Goal: Find contact information: Find contact information

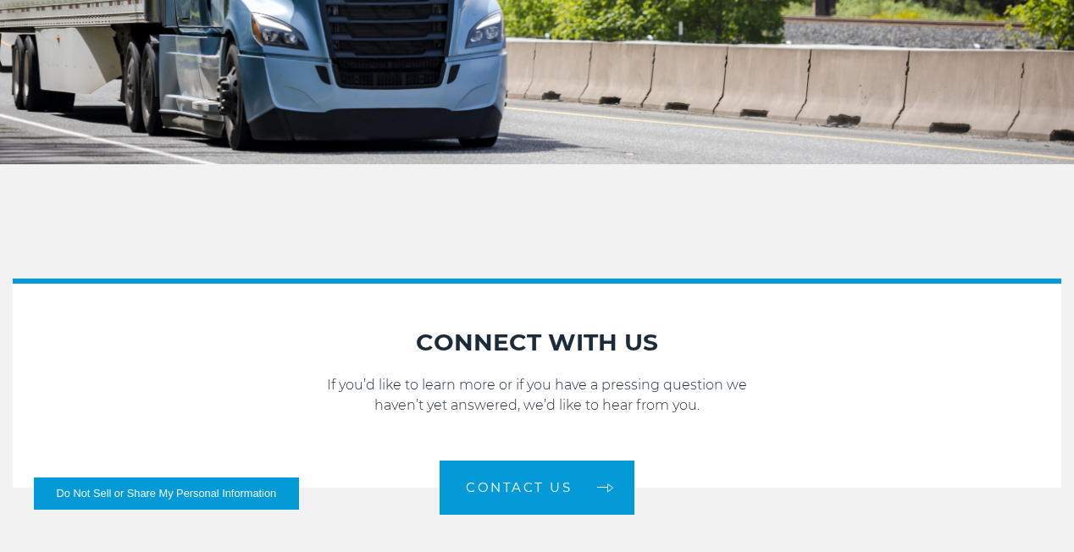
scroll to position [2107, 0]
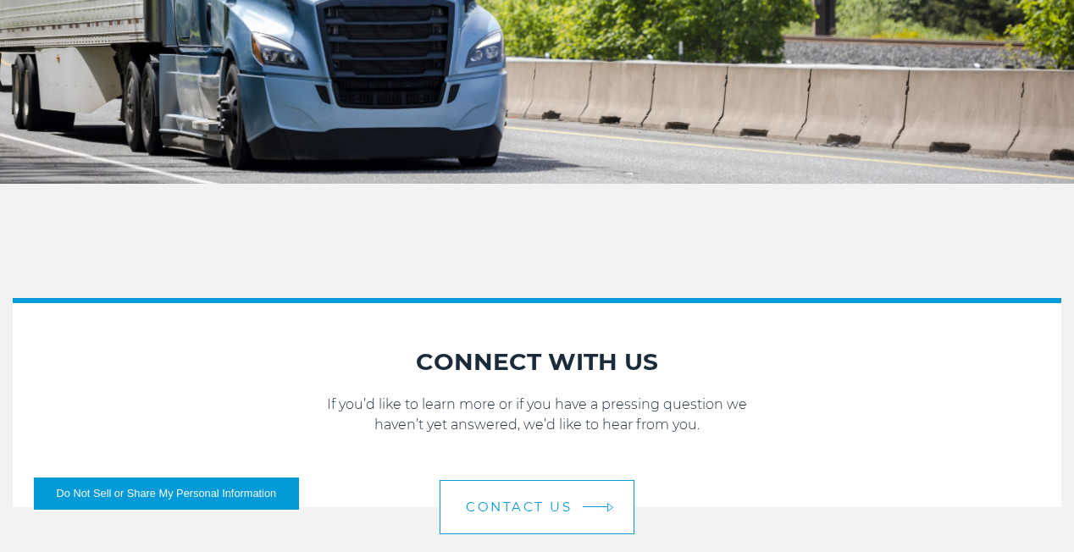
click at [595, 496] on link "Contact Us" at bounding box center [537, 507] width 195 height 54
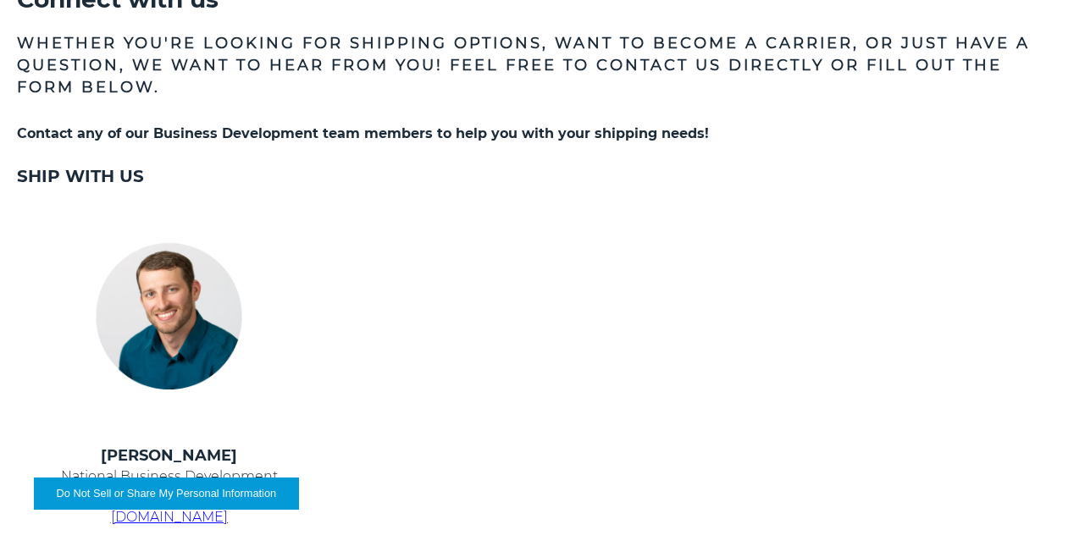
scroll to position [479, 0]
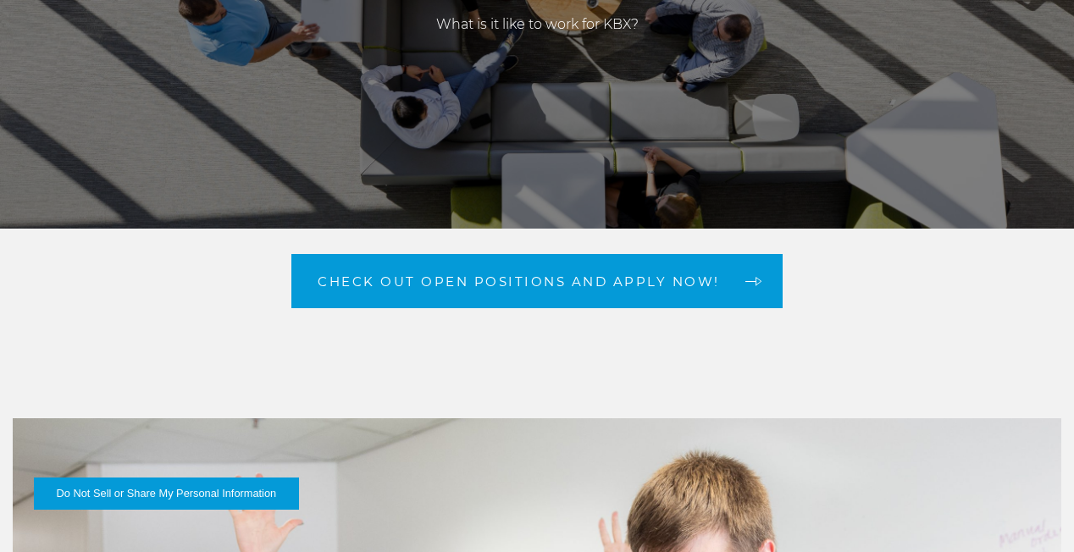
scroll to position [247, 0]
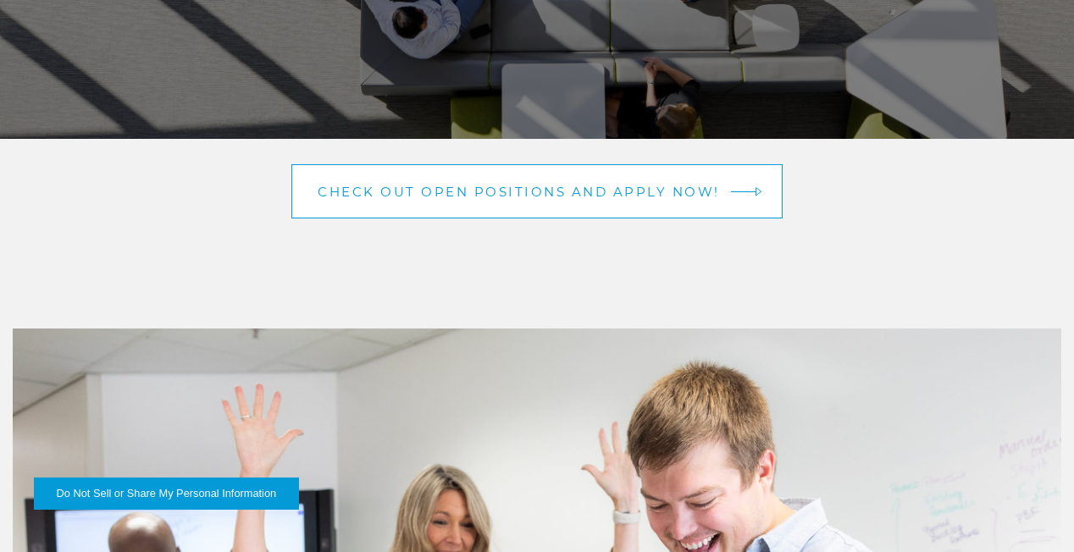
click at [368, 207] on link "Check out open positions and apply now!" at bounding box center [536, 191] width 491 height 54
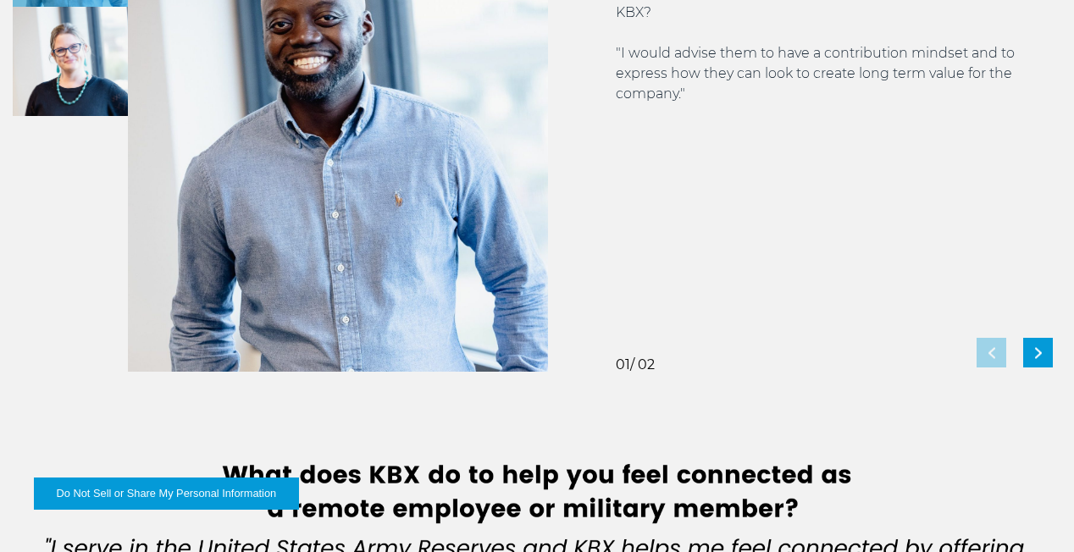
scroll to position [3300, 0]
